Goal: Task Accomplishment & Management: Manage account settings

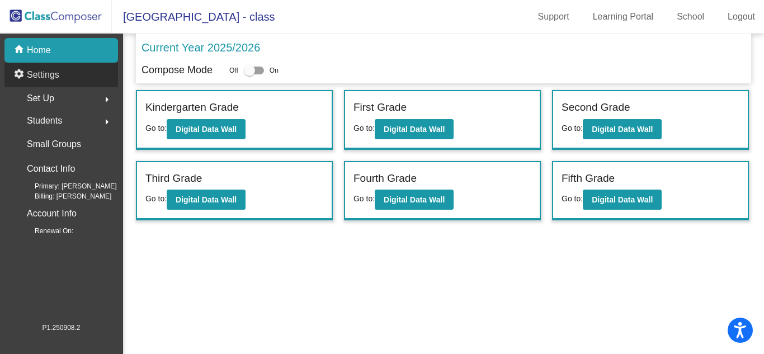
click at [58, 78] on p "Settings" at bounding box center [43, 74] width 32 height 13
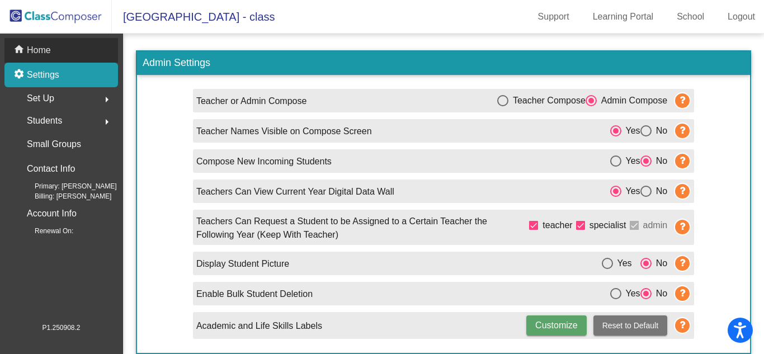
click at [101, 44] on div "home Home" at bounding box center [61, 50] width 114 height 25
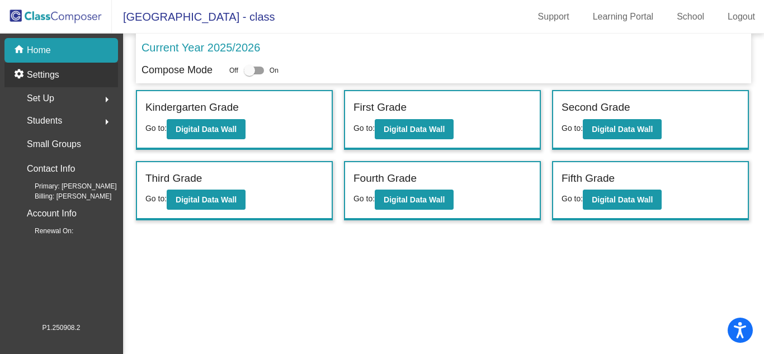
click at [96, 77] on div "settings Settings" at bounding box center [61, 75] width 114 height 25
